Goal: Entertainment & Leisure: Consume media (video, audio)

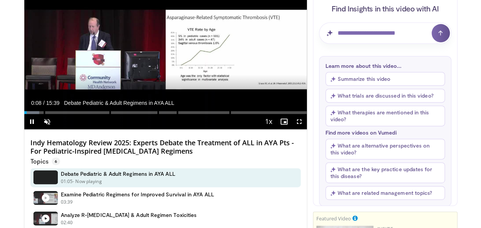
scroll to position [38, 0]
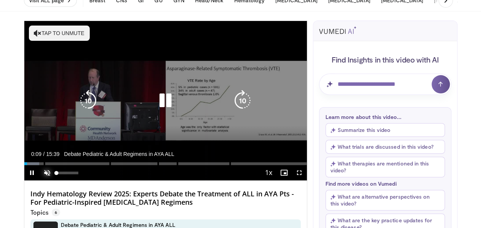
drag, startPoint x: 28, startPoint y: 185, endPoint x: 30, endPoint y: 180, distance: 5.3
click at [40, 180] on span "Video Player" at bounding box center [47, 172] width 15 height 15
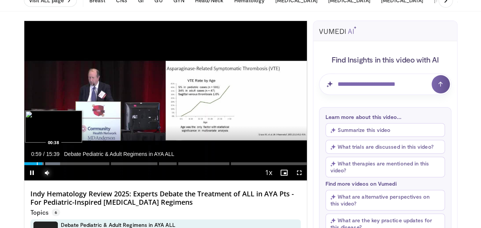
click at [37, 165] on div "Progress Bar" at bounding box center [37, 163] width 1 height 3
click at [31, 165] on div "Progress Bar" at bounding box center [31, 163] width 1 height 3
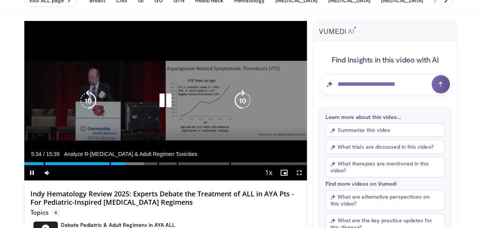
click at [163, 152] on div "10 seconds Tap to unmute" at bounding box center [165, 100] width 283 height 159
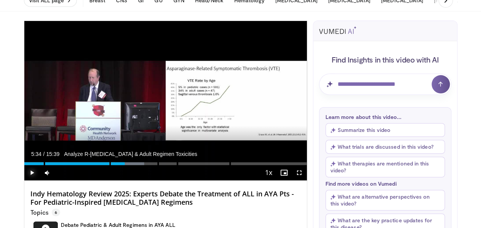
click at [24, 180] on span "Video Player" at bounding box center [31, 172] width 15 height 15
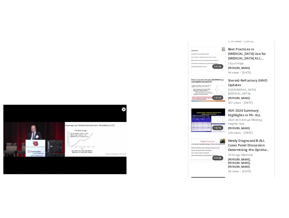
scroll to position [753, 0]
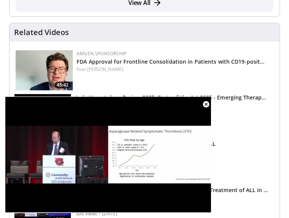
click at [246, 54] on div "Amgen Sponsorship" at bounding box center [174, 53] width 197 height 7
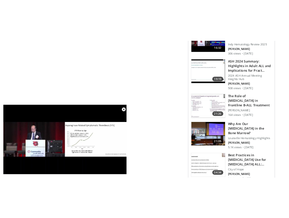
scroll to position [750, 0]
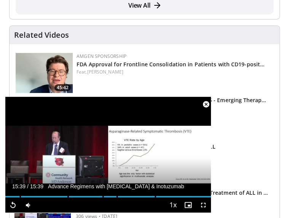
click at [150, 37] on div "Related Videos" at bounding box center [144, 34] width 261 height 9
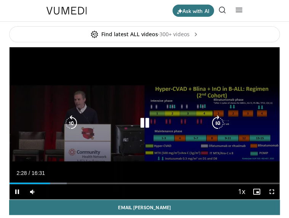
click at [186, 118] on div "Video Player" at bounding box center [145, 122] width 162 height 15
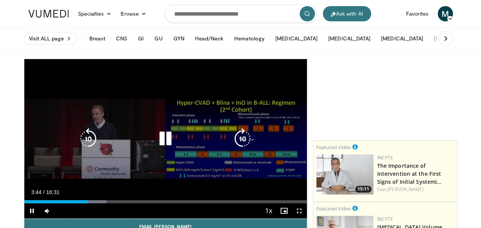
click at [229, 130] on div "10 seconds Tap to unmute" at bounding box center [165, 138] width 283 height 159
click at [251, 76] on div "10 seconds Tap to unmute" at bounding box center [165, 138] width 283 height 159
click at [111, 80] on div "10 seconds Tap to unmute" at bounding box center [165, 138] width 283 height 159
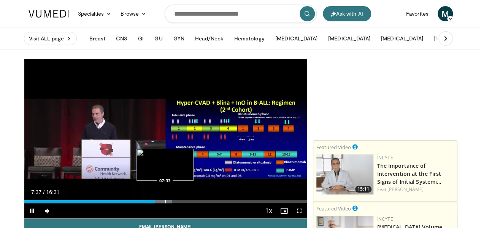
click at [145, 203] on div "07:38" at bounding box center [89, 201] width 131 height 3
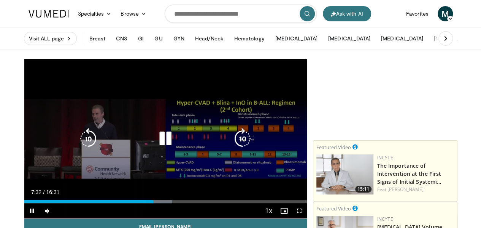
click at [145, 203] on div "07:32" at bounding box center [88, 201] width 129 height 3
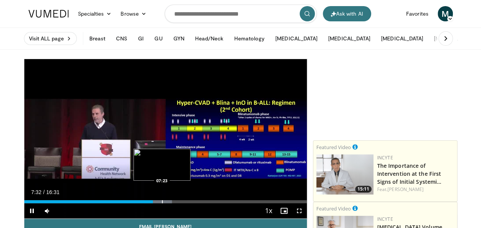
click at [162, 203] on div "Progress Bar" at bounding box center [162, 201] width 1 height 3
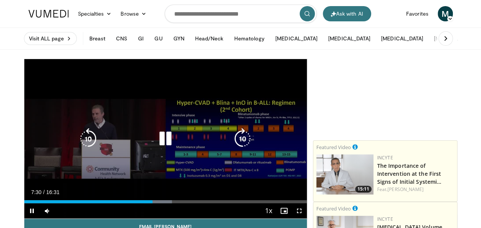
click at [248, 127] on div "10 seconds Tap to unmute" at bounding box center [165, 138] width 283 height 159
click at [218, 108] on div "10 seconds Tap to unmute" at bounding box center [165, 138] width 283 height 159
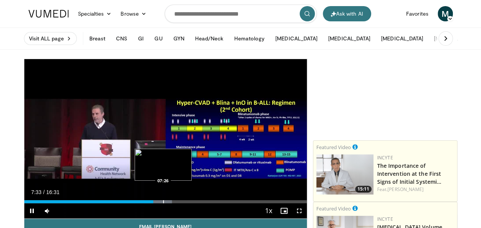
click at [163, 203] on div "Progress Bar" at bounding box center [163, 201] width 1 height 3
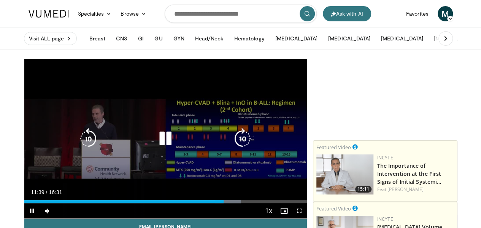
click at [86, 94] on div "10 seconds Tap to unmute" at bounding box center [165, 138] width 283 height 159
click at [133, 83] on div "10 seconds Tap to unmute" at bounding box center [165, 138] width 283 height 159
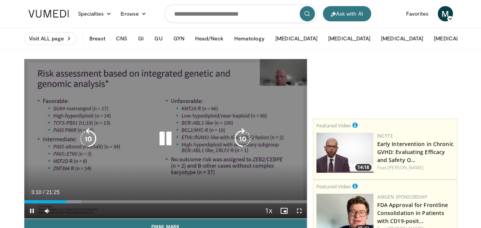
click at [163, 144] on icon "Video Player" at bounding box center [165, 138] width 21 height 21
click at [172, 104] on div "10 seconds Tap to unmute" at bounding box center [165, 138] width 283 height 159
click at [154, 84] on div "10 seconds Tap to unmute" at bounding box center [165, 138] width 283 height 159
click at [151, 94] on div "10 seconds Tap to unmute" at bounding box center [165, 138] width 283 height 159
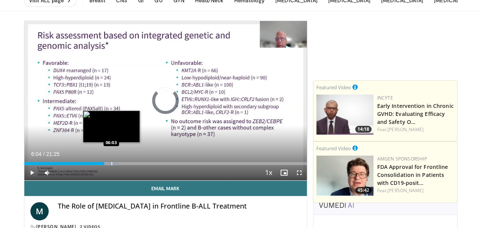
click at [92, 165] on div "Loaded : 33.18% 06:03 06:03" at bounding box center [165, 163] width 283 height 3
click at [114, 165] on div "Progress Bar" at bounding box center [114, 163] width 1 height 3
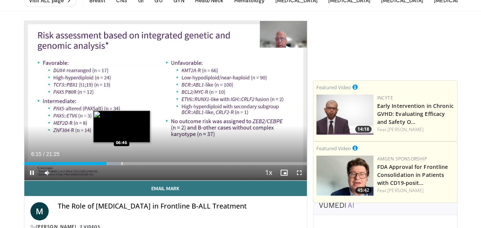
click at [102, 177] on div "10 seconds Tap to unmute" at bounding box center [165, 100] width 283 height 159
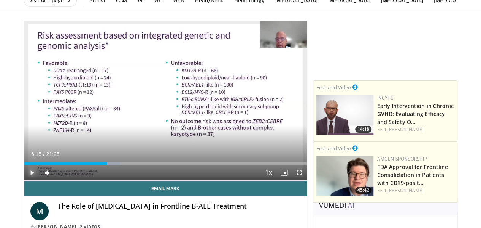
click at [24, 180] on span "Video Player" at bounding box center [31, 172] width 15 height 15
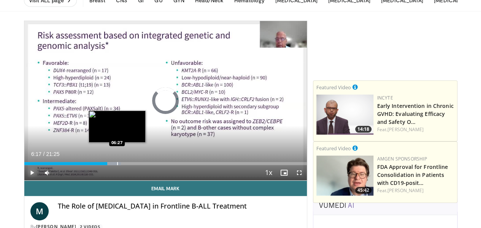
click at [117, 165] on div "Progress Bar" at bounding box center [117, 163] width 1 height 3
click at [119, 165] on div "Progress Bar" at bounding box center [119, 163] width 1 height 3
click at [115, 165] on div "Progress Bar" at bounding box center [115, 163] width 1 height 3
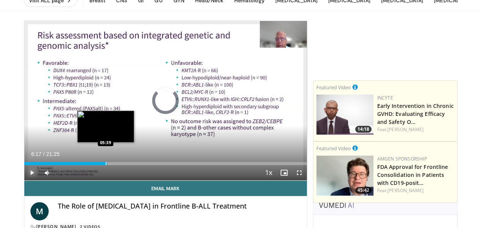
click at [106, 165] on div "Progress Bar" at bounding box center [106, 163] width 1 height 3
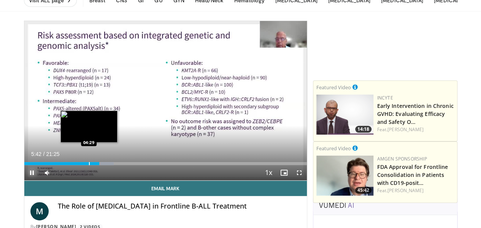
click at [71, 165] on div "Loaded : 31.64% 05:42 04:29" at bounding box center [165, 161] width 283 height 7
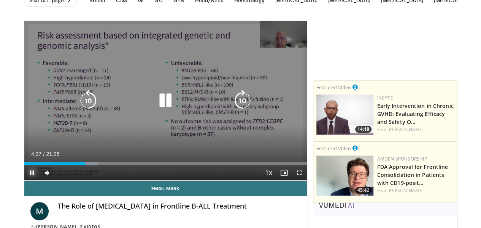
click at [70, 165] on div "Loaded : 26.23% 04:37 04:36" at bounding box center [165, 161] width 283 height 7
click at [68, 165] on div "04:32" at bounding box center [53, 163] width 58 height 3
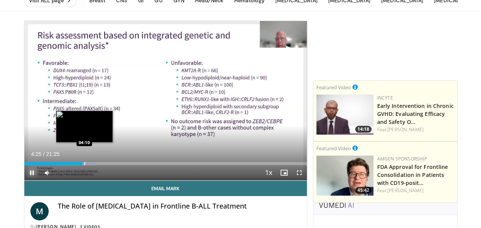
click at [84, 165] on div "Progress Bar" at bounding box center [84, 163] width 1 height 3
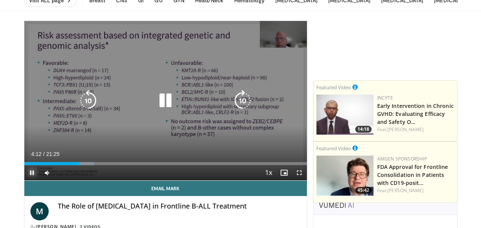
click at [60, 165] on div "04:12" at bounding box center [52, 163] width 56 height 3
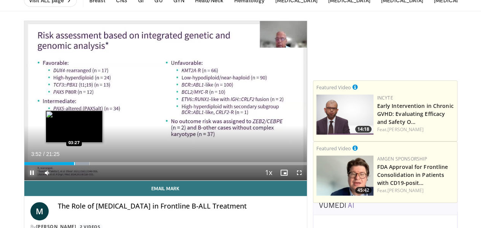
click at [74, 165] on div "Progress Bar" at bounding box center [74, 163] width 1 height 3
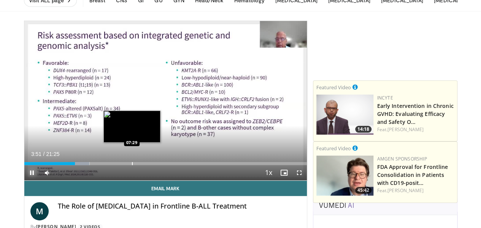
click at [113, 165] on div "Loaded : 23.15% 03:51 07:29" at bounding box center [165, 161] width 283 height 7
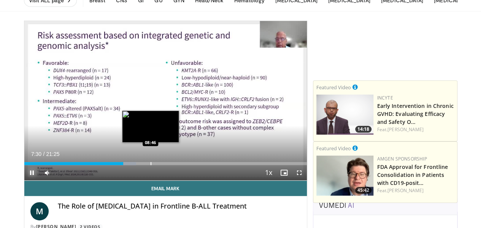
click at [131, 165] on div "Loaded : 39.68% 07:30 08:46" at bounding box center [165, 161] width 283 height 7
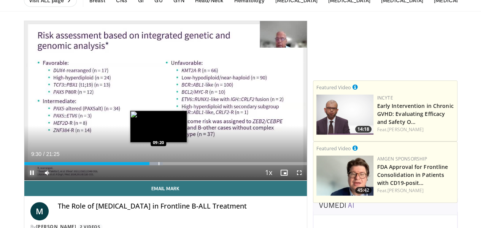
click at [139, 165] on div "Loaded : 49.02% 09:30 09:20" at bounding box center [165, 161] width 283 height 7
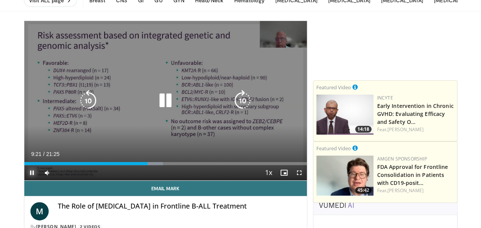
click at [0, 0] on div "Progress Bar" at bounding box center [0, 0] width 0 height 0
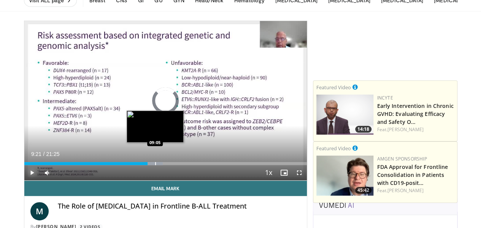
click at [135, 165] on div "09:21" at bounding box center [86, 163] width 124 height 3
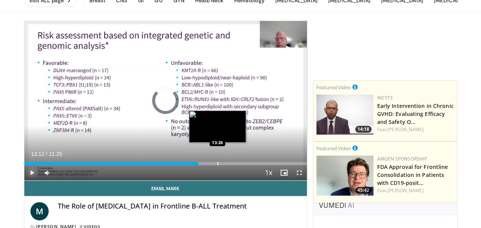
click at [218, 165] on div "Progress Bar" at bounding box center [218, 163] width 1 height 3
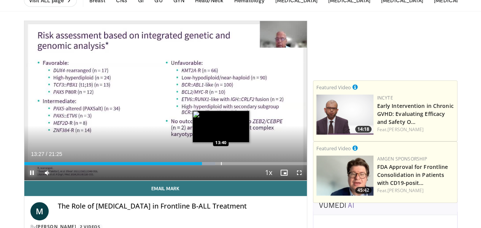
click at [202, 165] on div "Loaded : 67.69% 13:27 13:40" at bounding box center [165, 161] width 283 height 7
click at [209, 165] on div "Loaded : 69.24% 13:44 14:08" at bounding box center [165, 161] width 283 height 7
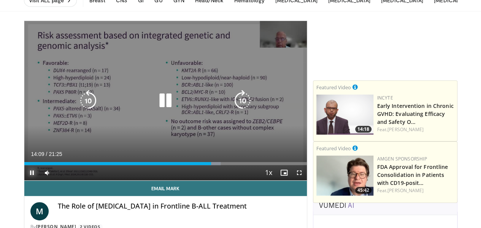
click at [218, 165] on div "Loaded : 69.46% 14:09 14:47" at bounding box center [165, 161] width 283 height 7
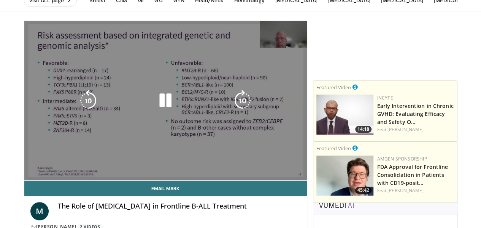
click at [209, 165] on div "Loaded : 70.80% 14:50 14:50" at bounding box center [165, 161] width 283 height 7
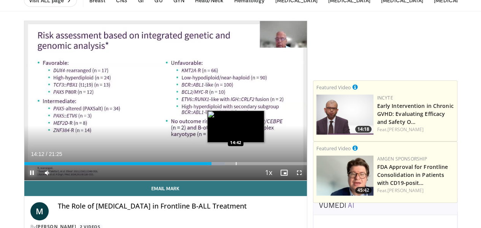
click at [216, 165] on div "Loaded : 71.00% 14:12 14:42" at bounding box center [165, 161] width 283 height 7
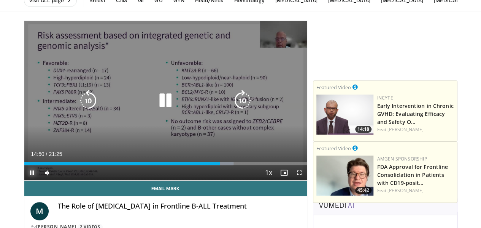
click at [0, 0] on div "Progress Bar" at bounding box center [0, 0] width 0 height 0
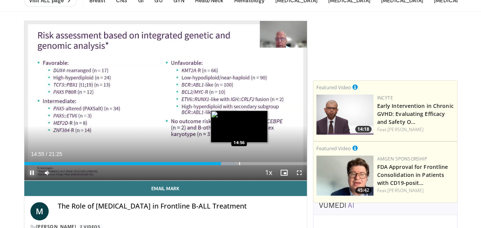
click at [221, 165] on div "Loaded : 74.69% 14:55 14:56" at bounding box center [165, 161] width 283 height 7
click at [226, 165] on div "Loaded : 75.47% 15:04 15:21" at bounding box center [165, 161] width 283 height 7
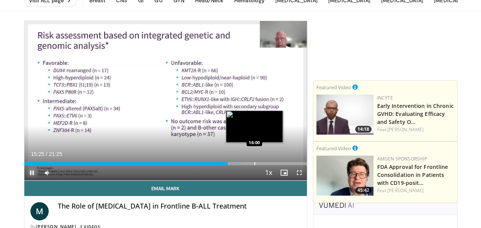
click at [236, 165] on div "Loaded : 77.02% 15:25 16:00" at bounding box center [165, 161] width 283 height 7
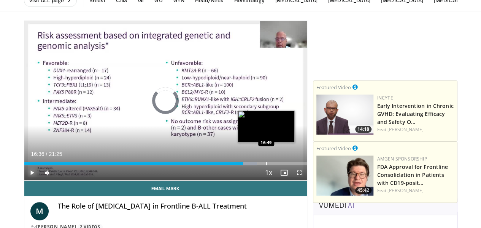
click at [266, 165] on div "Progress Bar" at bounding box center [266, 163] width 1 height 3
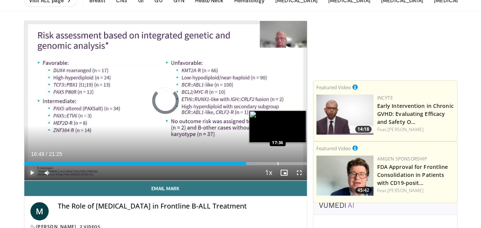
click at [278, 165] on div "Progress Bar" at bounding box center [278, 163] width 1 height 3
click at [276, 165] on div "Progress Bar" at bounding box center [276, 163] width 1 height 3
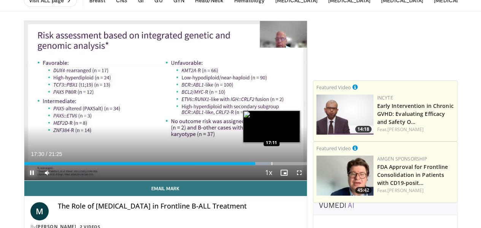
click at [272, 165] on div "Progress Bar" at bounding box center [272, 163] width 1 height 3
click at [277, 165] on div "Progress Bar" at bounding box center [277, 163] width 1 height 3
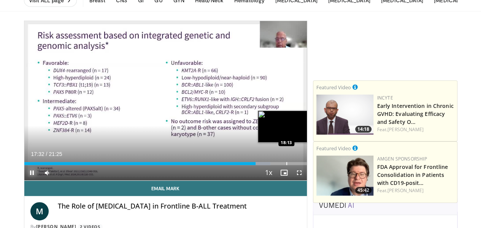
click at [287, 165] on div "Progress Bar" at bounding box center [287, 163] width 1 height 3
click at [271, 165] on div "Progress Bar" at bounding box center [268, 163] width 21 height 3
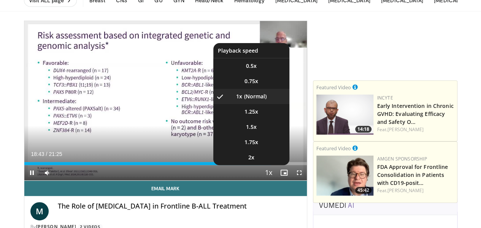
click at [277, 180] on button "Playback Rate" at bounding box center [268, 172] width 15 height 15
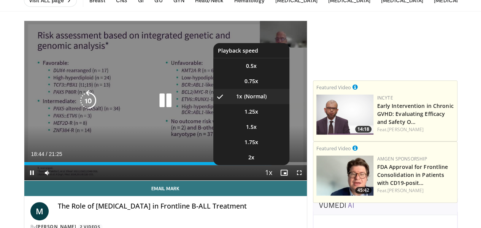
click at [274, 180] on span "Video Player" at bounding box center [269, 172] width 11 height 15
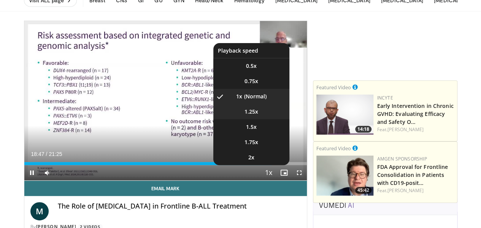
click at [264, 119] on li "1.25x" at bounding box center [251, 111] width 76 height 15
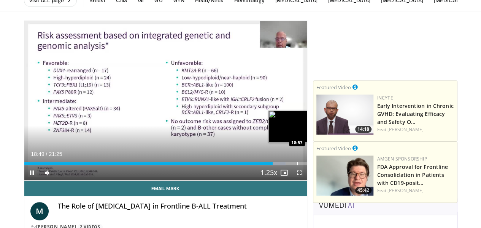
click at [297, 165] on div "Progress Bar" at bounding box center [297, 163] width 1 height 3
click at [283, 165] on div "Loaded : 93.36% 18:57 19:19" at bounding box center [165, 161] width 283 height 7
click at [291, 165] on div "Loaded : 95.70% 19:27 19:51" at bounding box center [165, 161] width 283 height 7
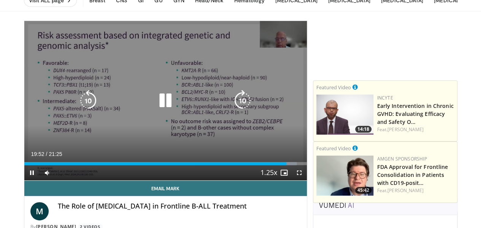
click at [297, 165] on div "Progress Bar" at bounding box center [288, 163] width 17 height 3
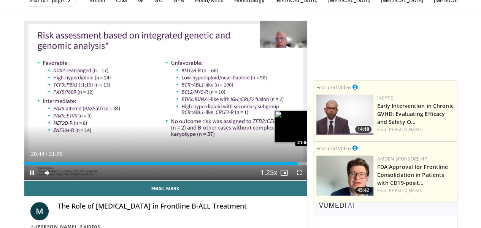
click at [307, 165] on div "Loaded : 100.00% 20:45 21:04" at bounding box center [165, 161] width 283 height 7
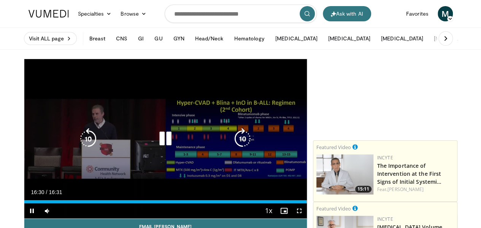
click at [106, 121] on div "10 seconds Tap to unmute" at bounding box center [165, 138] width 283 height 159
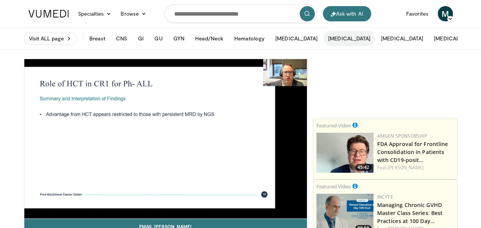
scroll to position [38, 0]
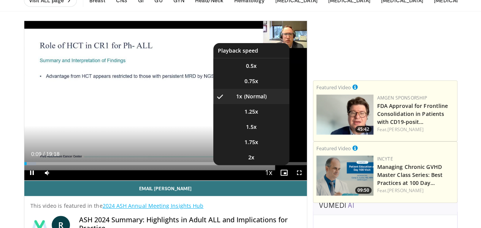
click at [274, 180] on span "Video Player" at bounding box center [269, 172] width 11 height 15
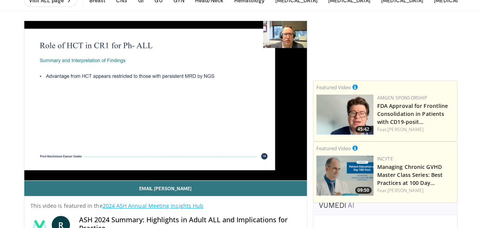
click at [278, 180] on div "10 seconds Tap to unmute" at bounding box center [165, 100] width 283 height 159
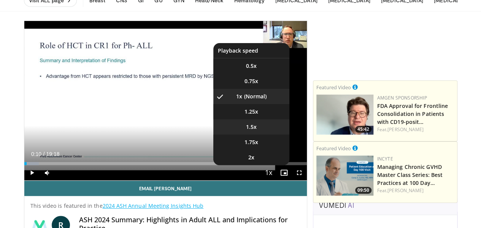
click at [257, 131] on span "1.5x" at bounding box center [251, 127] width 11 height 8
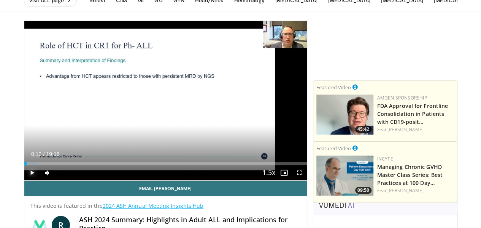
click at [24, 180] on span "Video Player" at bounding box center [31, 172] width 15 height 15
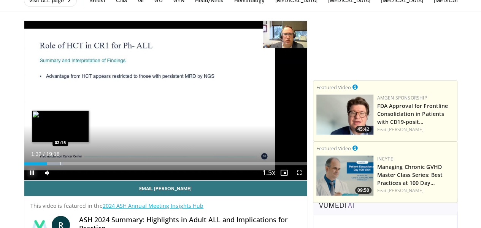
click at [61, 165] on div "Progress Bar" at bounding box center [61, 163] width 1 height 3
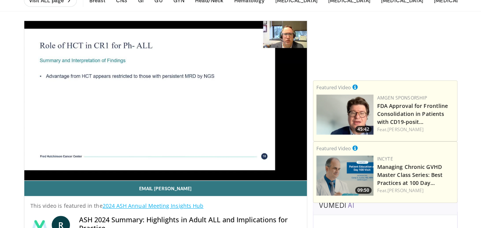
click at [54, 175] on video-js "**********" at bounding box center [165, 100] width 283 height 159
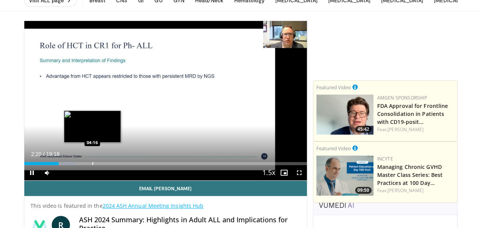
click at [92, 165] on div "Progress Bar" at bounding box center [92, 163] width 1 height 3
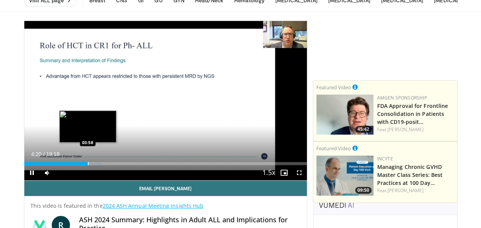
click at [68, 165] on div "Loaded : 27.62% 04:20 03:58" at bounding box center [165, 161] width 283 height 7
click at [84, 165] on div "Progress Bar" at bounding box center [84, 163] width 1 height 3
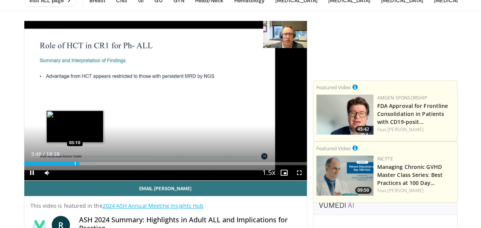
click at [75, 165] on div "Progress Bar" at bounding box center [75, 163] width 1 height 3
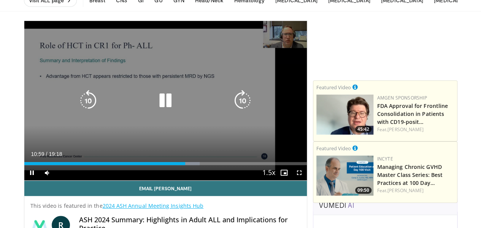
click at [191, 73] on div "10 seconds Tap to unmute" at bounding box center [165, 100] width 283 height 159
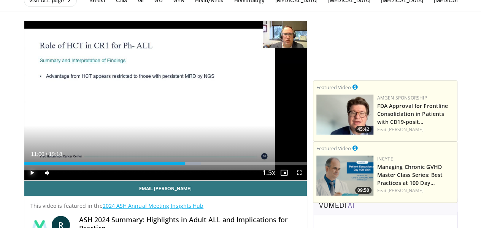
click at [24, 180] on span "Video Player" at bounding box center [31, 172] width 15 height 15
click at [306, 165] on div "Progress Bar" at bounding box center [306, 163] width 1 height 3
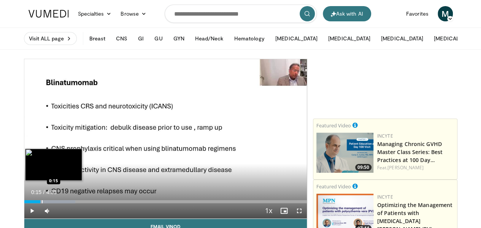
click at [42, 203] on div "Progress Bar" at bounding box center [42, 201] width 1 height 3
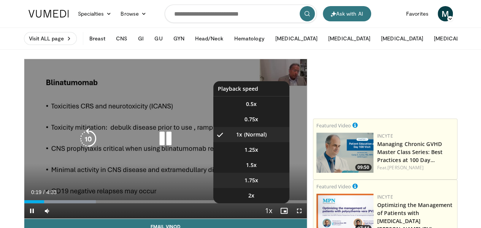
click at [265, 188] on li "1.75x" at bounding box center [251, 179] width 76 height 15
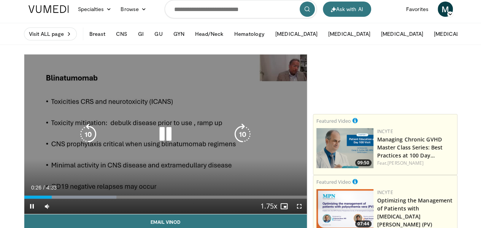
click at [42, 198] on div "Loaded : 32.64% 0:26 0:33" at bounding box center [165, 194] width 283 height 7
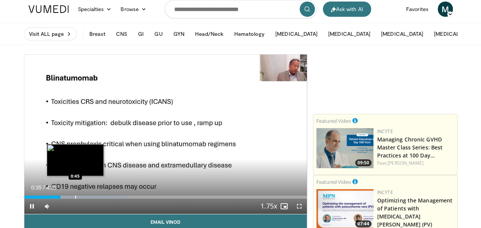
click at [75, 198] on div "Progress Bar" at bounding box center [75, 196] width 1 height 3
click at [67, 198] on div "Loaded : 39.89% 0:47 0:54" at bounding box center [165, 194] width 283 height 7
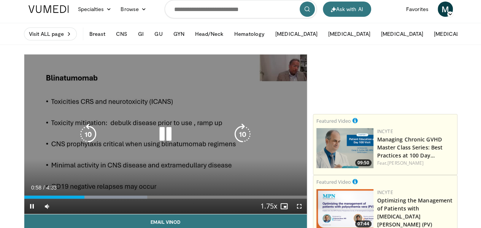
click at [90, 198] on div "Loaded : 43.52% 0:58 0:55" at bounding box center [165, 194] width 283 height 7
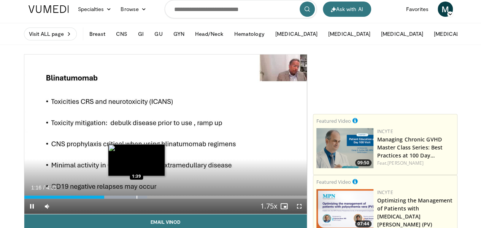
click at [117, 198] on div "Loaded : 43.52% 1:17 1:39" at bounding box center [165, 194] width 283 height 7
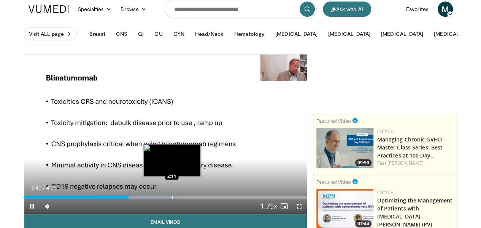
click at [154, 198] on div "Loaded : 54.39% 1:40 2:11" at bounding box center [165, 194] width 283 height 7
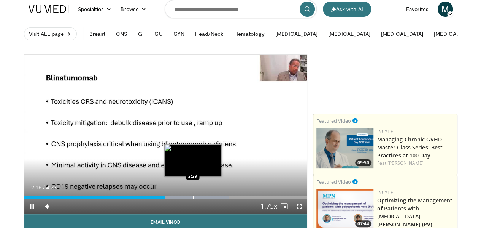
click at [174, 198] on div "Loaded : 72.53% 2:16 2:29" at bounding box center [165, 194] width 283 height 7
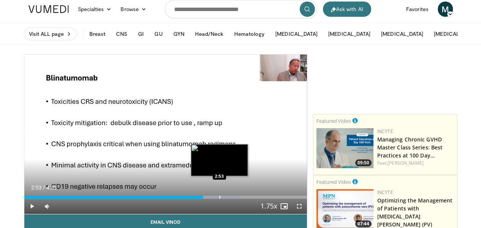
click at [200, 198] on div "Loaded : 76.77% 2:31 2:53" at bounding box center [165, 194] width 283 height 7
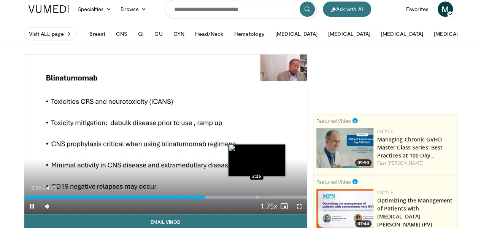
click at [239, 198] on div "Loaded : 87.03% 2:55 3:26" at bounding box center [165, 194] width 283 height 7
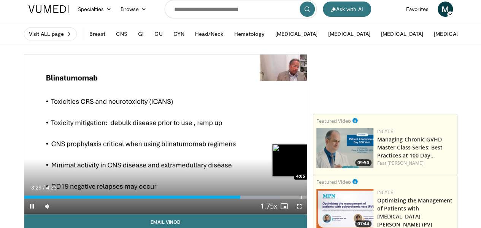
click at [282, 198] on div "Loaded : 90.66% 3:29 4:05" at bounding box center [165, 194] width 283 height 7
click at [304, 198] on div "Loaded : 100.00% 4:07 4:25" at bounding box center [165, 194] width 283 height 7
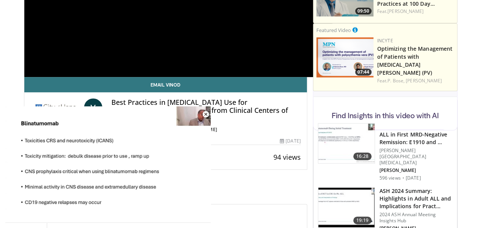
scroll to position [157, 0]
